Goal: Task Accomplishment & Management: Manage account settings

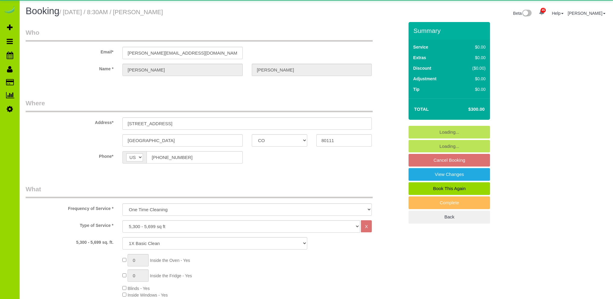
select select "CO"
select select "4"
select select "number:6"
select select "number:20"
select select "object:1221"
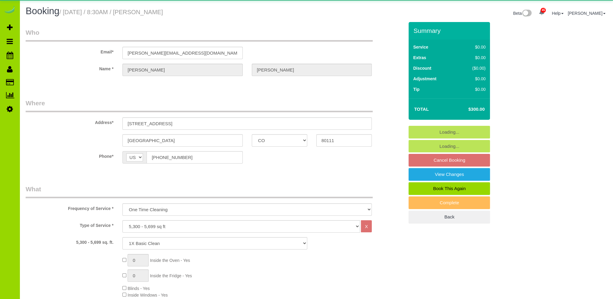
select select "4"
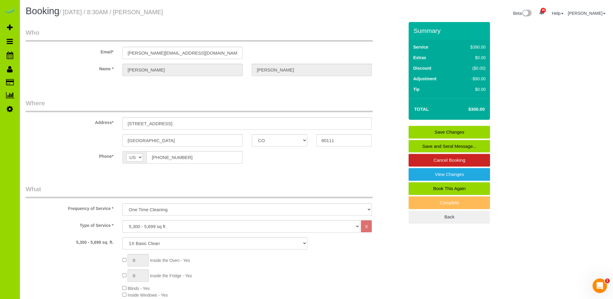
scroll to position [181, 0]
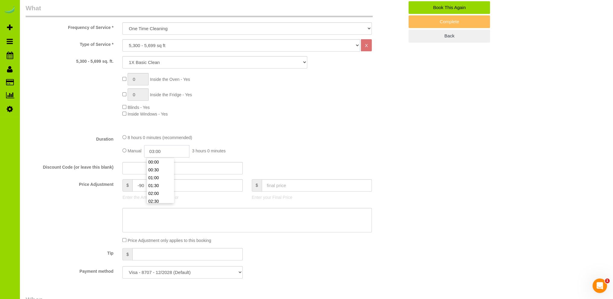
click at [158, 149] on input "03:00" at bounding box center [166, 151] width 45 height 12
type input "06:00"
click at [157, 179] on li "06:00" at bounding box center [160, 178] width 27 height 8
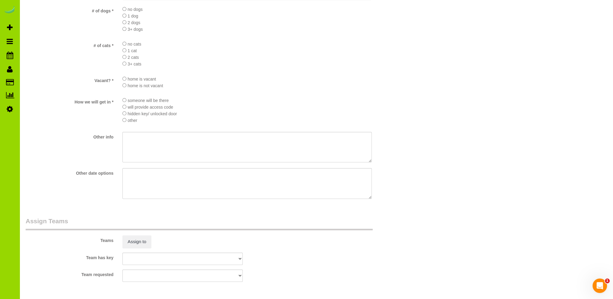
scroll to position [784, 0]
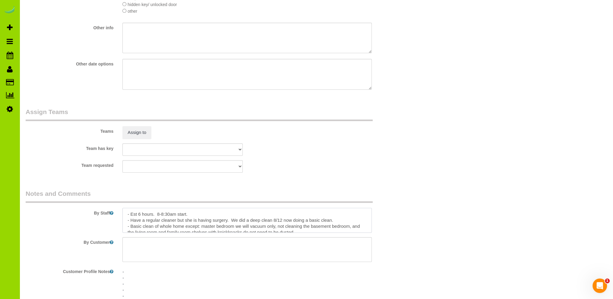
click at [189, 217] on textarea at bounding box center [246, 220] width 249 height 25
click at [226, 223] on textarea at bounding box center [246, 220] width 249 height 25
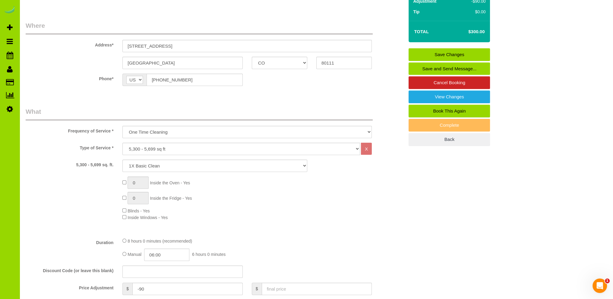
scroll to position [0, 0]
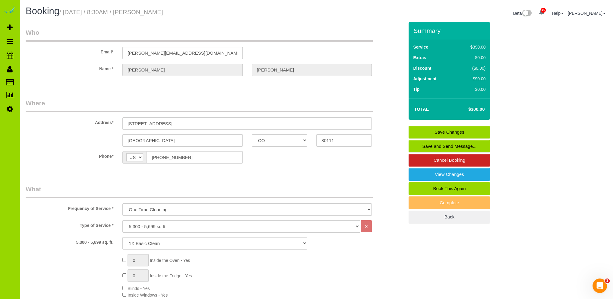
type textarea "- Est 6 hours. 8-8:30am start. - Start with the office(s) so not disturbing cal…"
click at [454, 132] on link "Save Changes" at bounding box center [449, 132] width 81 height 13
